Goal: Navigation & Orientation: Find specific page/section

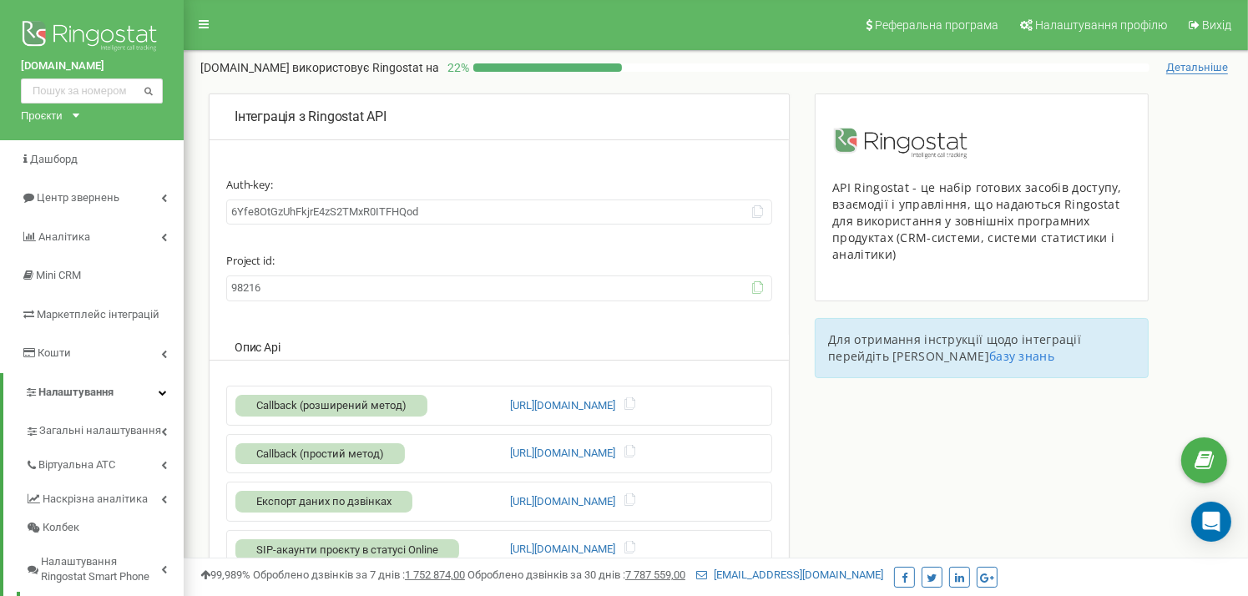
click at [756, 286] on icon at bounding box center [757, 287] width 13 height 13
click at [165, 465] on icon at bounding box center [164, 465] width 6 height 8
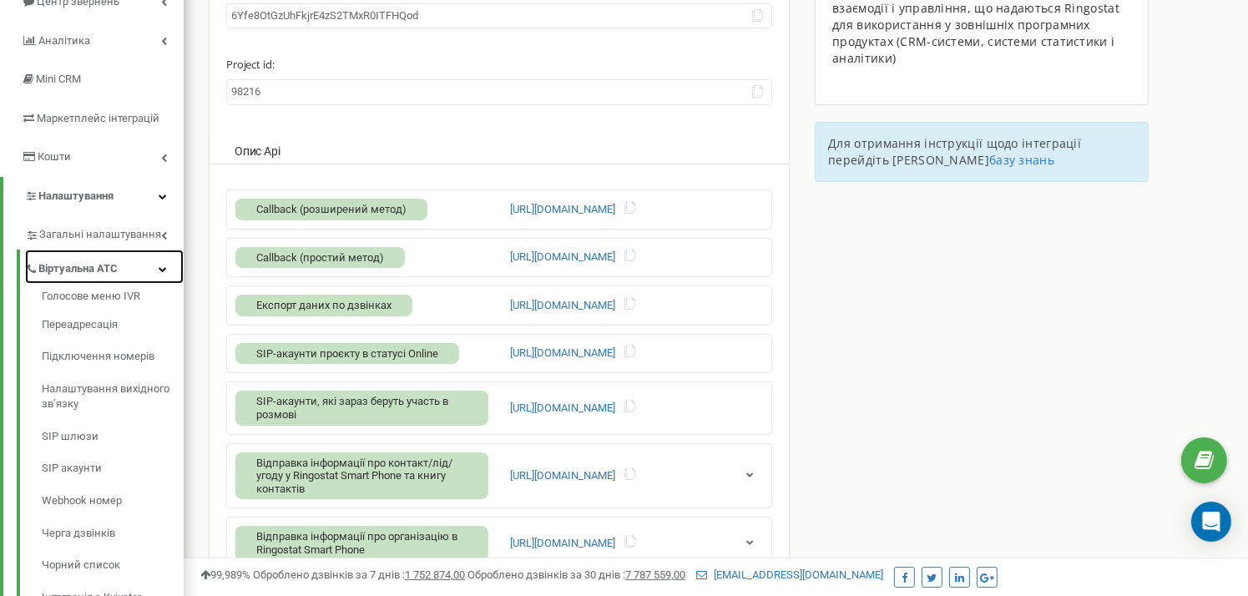
scroll to position [210, 0]
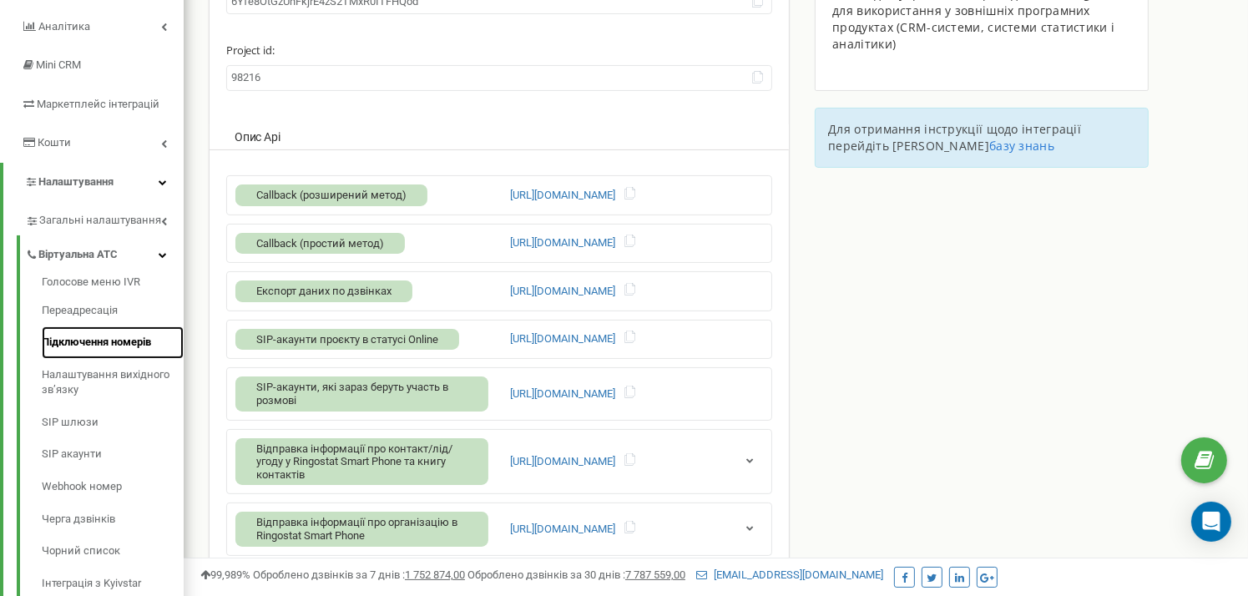
click at [84, 341] on link "Підключення номерів" at bounding box center [113, 342] width 142 height 33
